Goal: Task Accomplishment & Management: Manage account settings

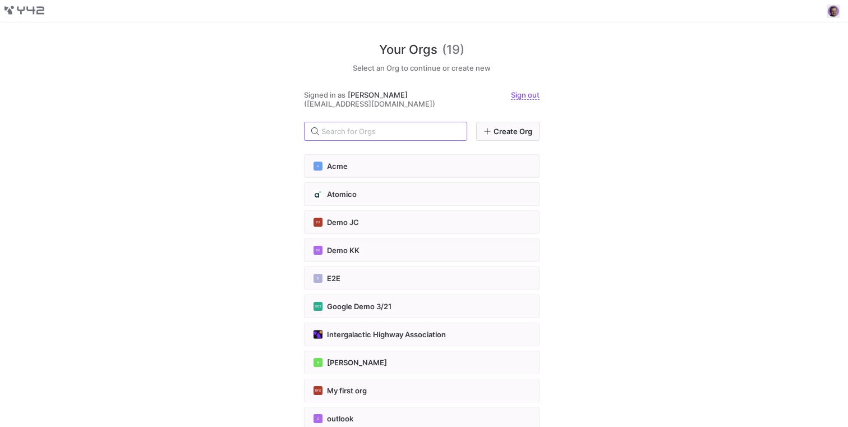
click at [836, 15] on span at bounding box center [832, 10] width 13 height 13
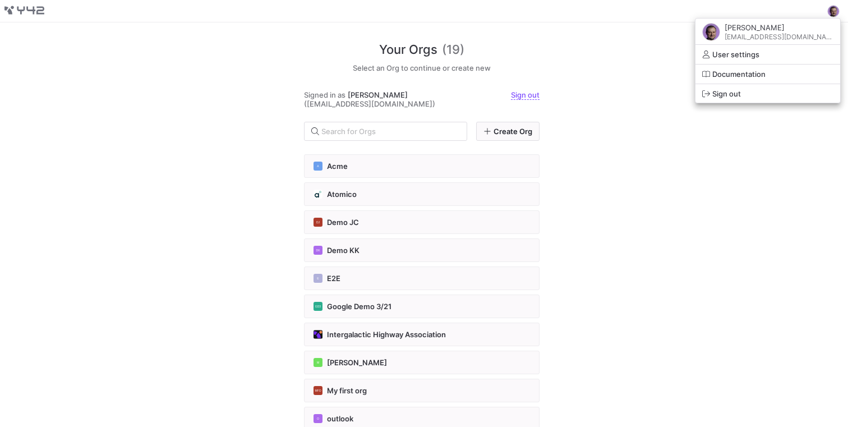
drag, startPoint x: 754, startPoint y: 106, endPoint x: 752, endPoint y: 99, distance: 6.9
click at [753, 105] on div at bounding box center [424, 213] width 848 height 427
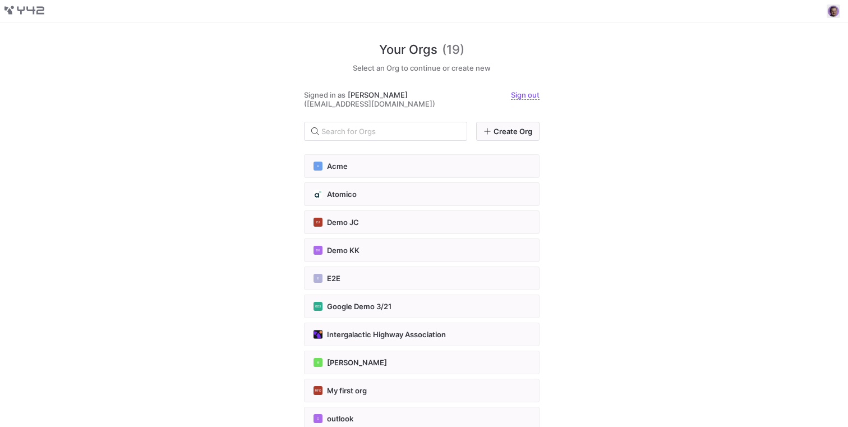
click at [828, 14] on span at bounding box center [832, 10] width 13 height 13
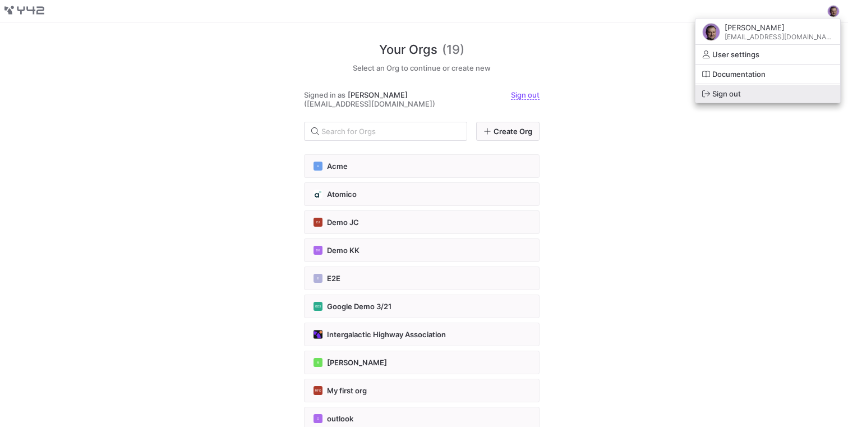
click at [783, 93] on span "Sign out" at bounding box center [767, 93] width 131 height 9
